Goal: Navigation & Orientation: Find specific page/section

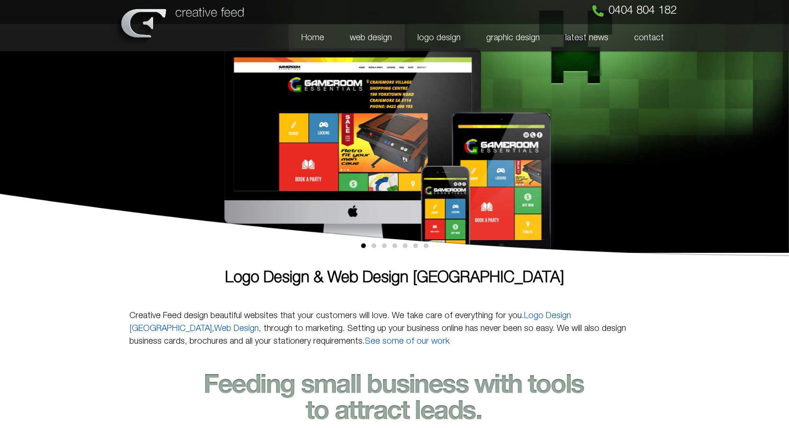
drag, startPoint x: 0, startPoint y: 0, endPoint x: 382, endPoint y: 38, distance: 383.9
click at [382, 38] on link "web design" at bounding box center [371, 37] width 68 height 27
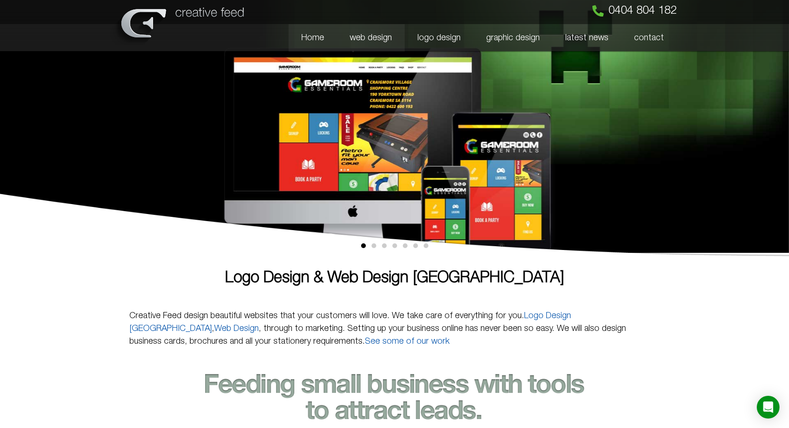
click at [376, 40] on link "web design" at bounding box center [371, 37] width 68 height 27
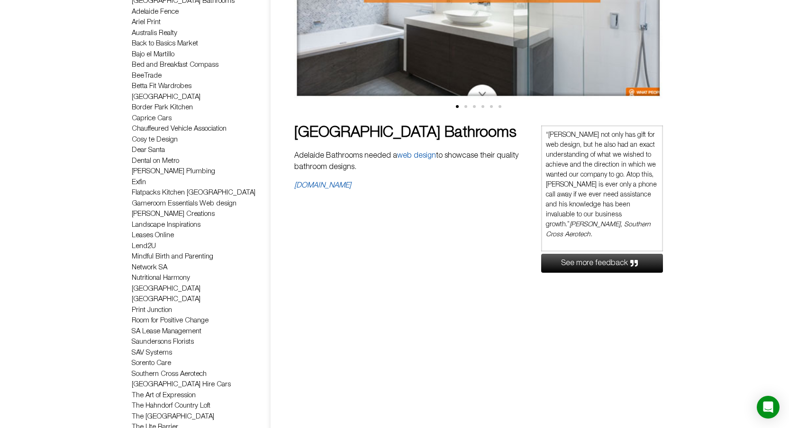
scroll to position [266, 0]
click at [188, 191] on link "Flatpacks Kitchen Adelaide" at bounding box center [194, 192] width 124 height 7
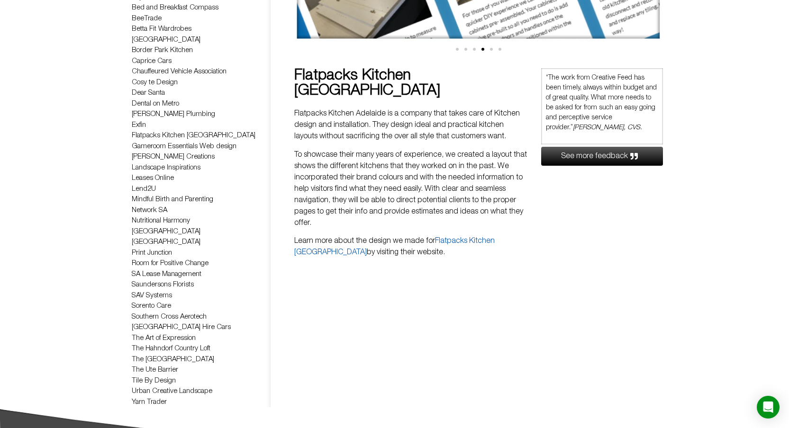
scroll to position [325, 0]
